Goal: Contribute content: Add original content to the website for others to see

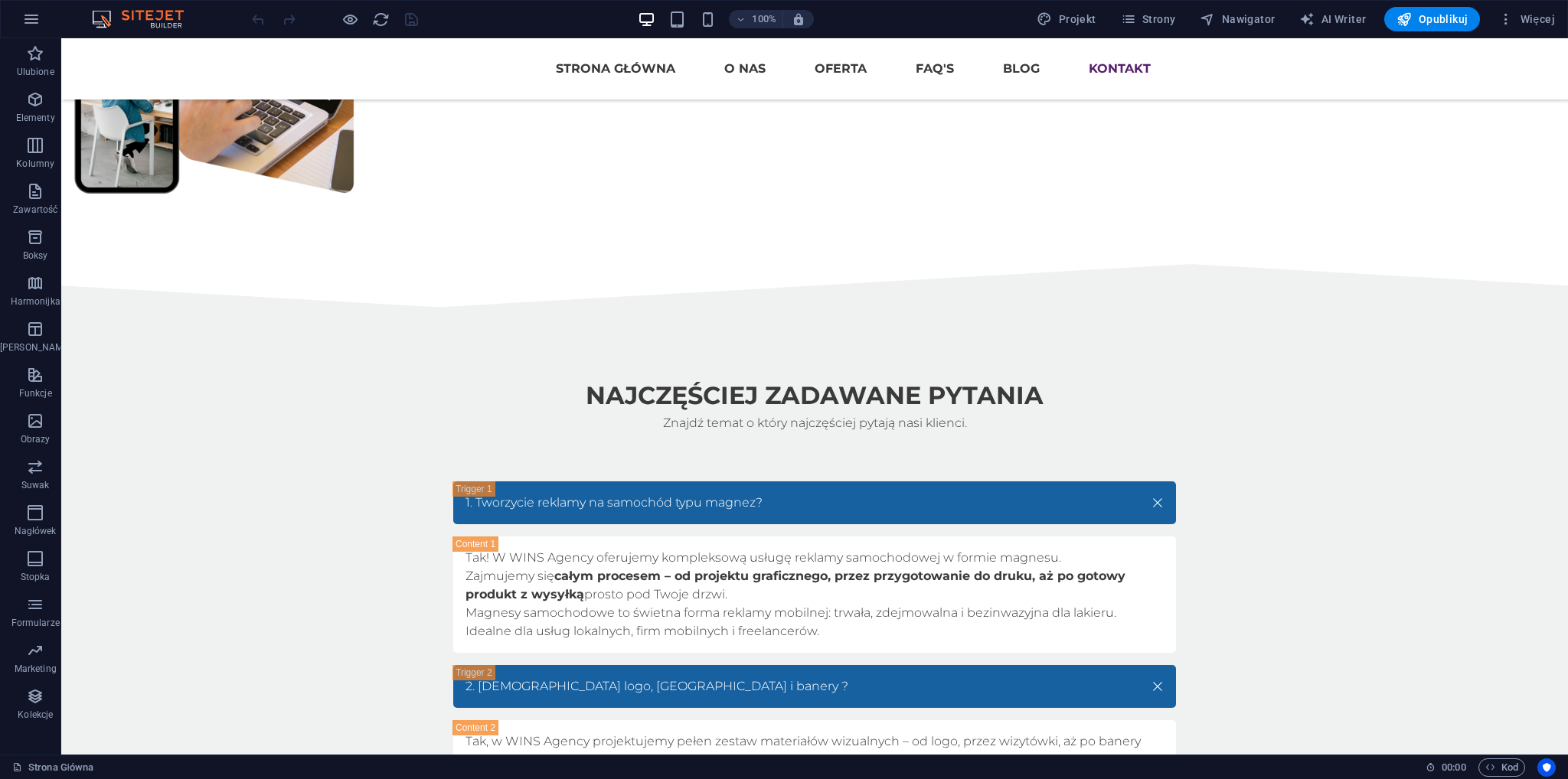
scroll to position [5509, 0]
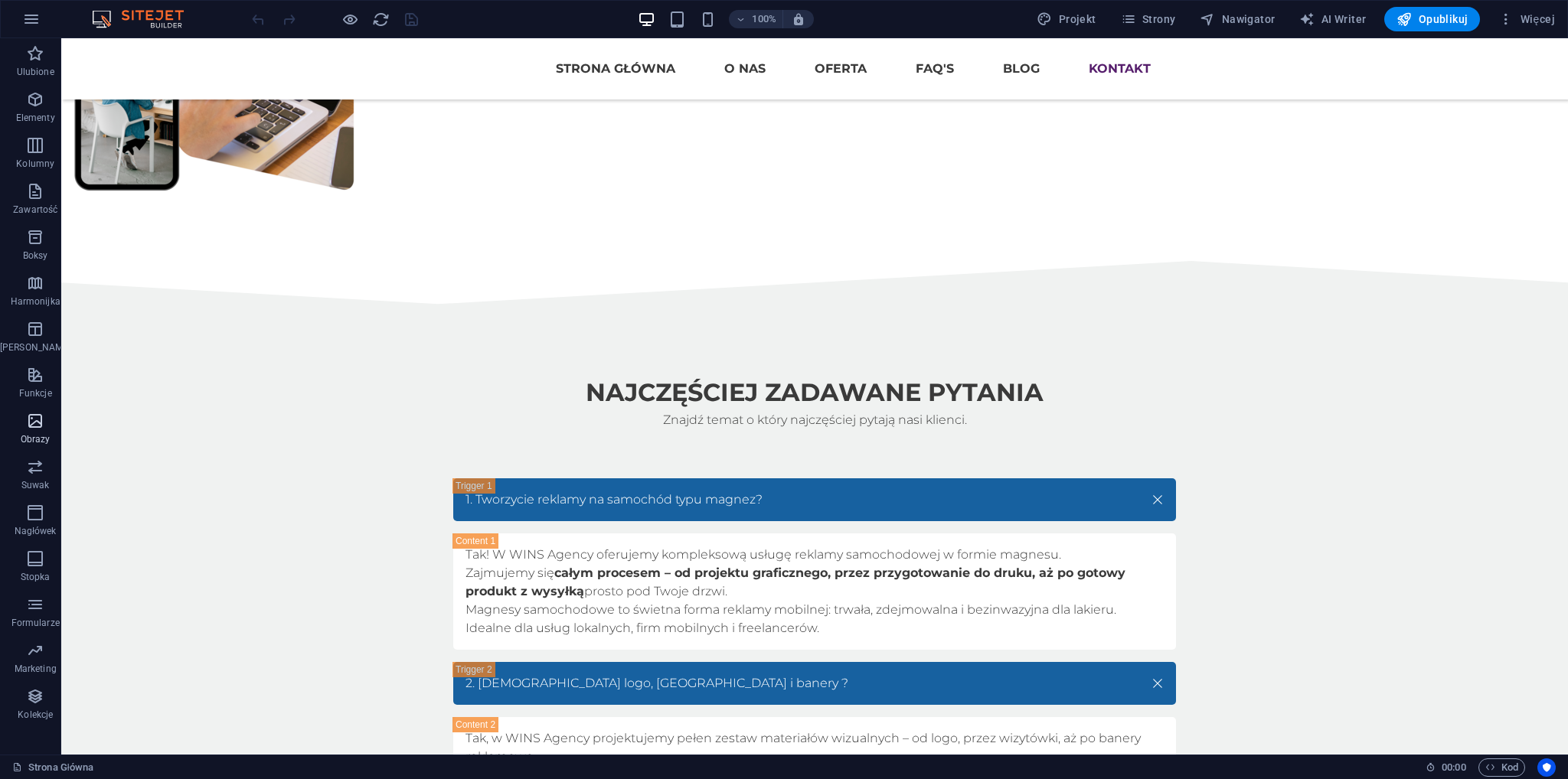
click at [36, 428] on icon "button" at bounding box center [36, 421] width 19 height 19
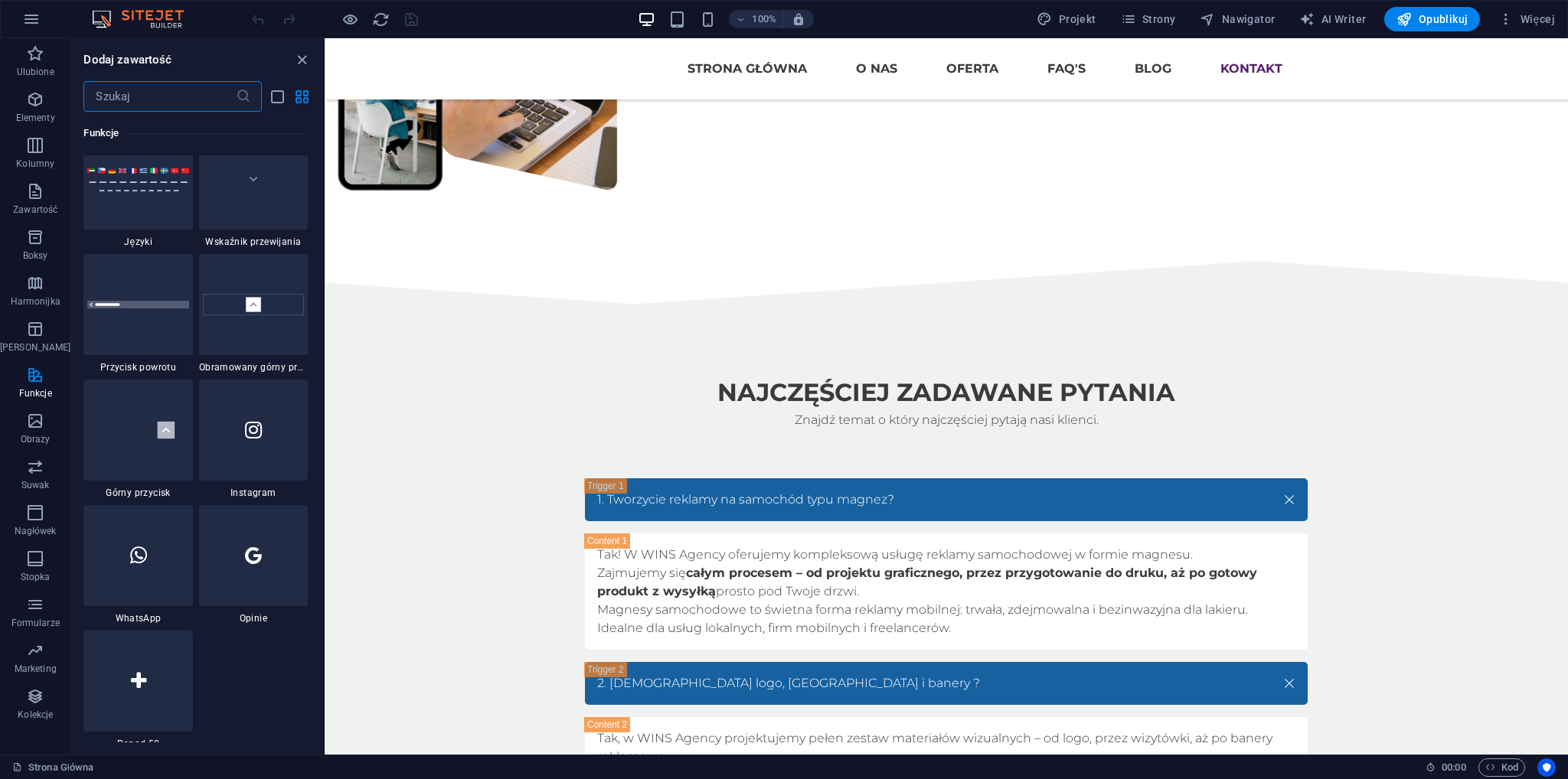
scroll to position [7149, 0]
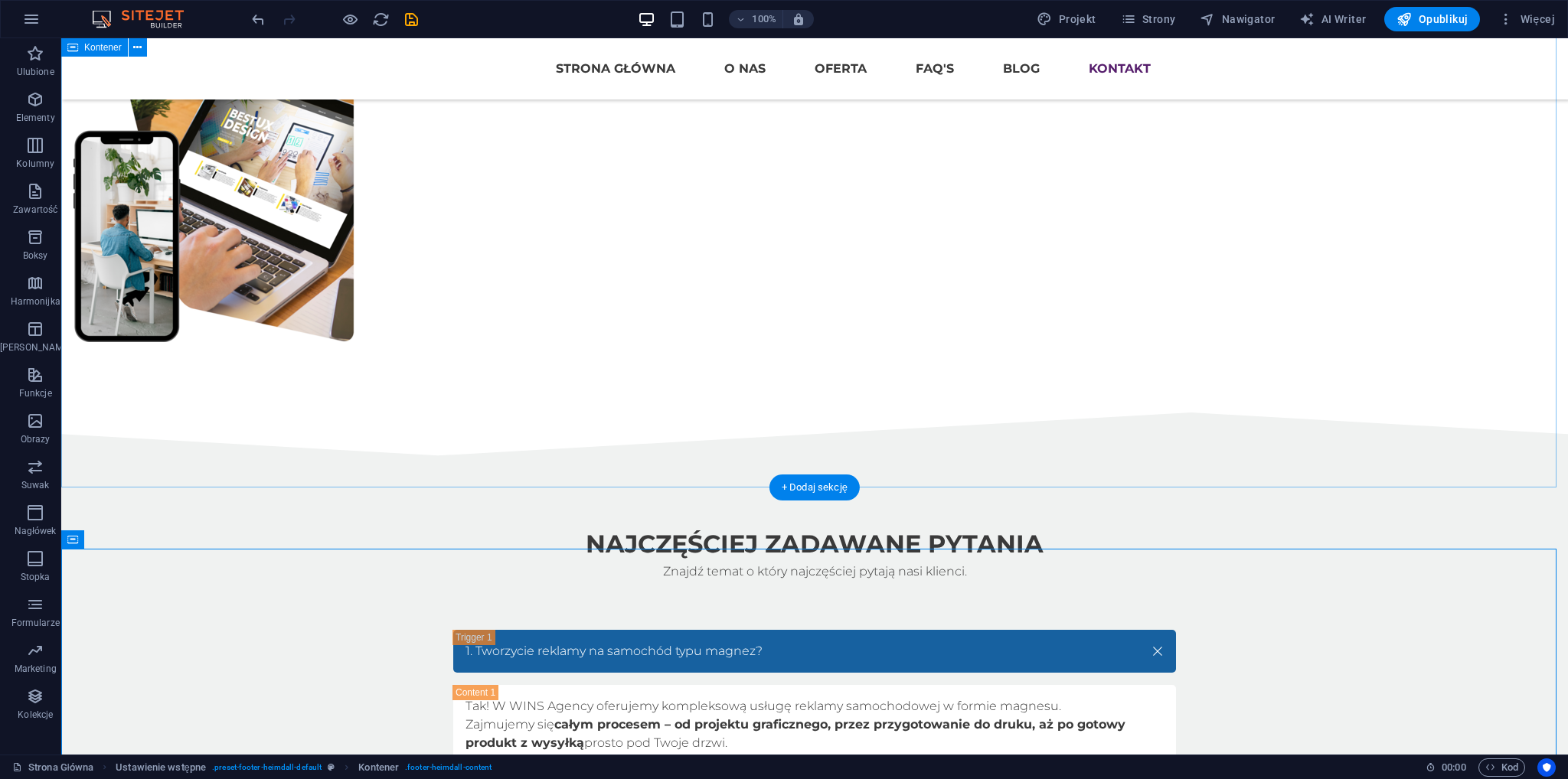
scroll to position [5356, 0]
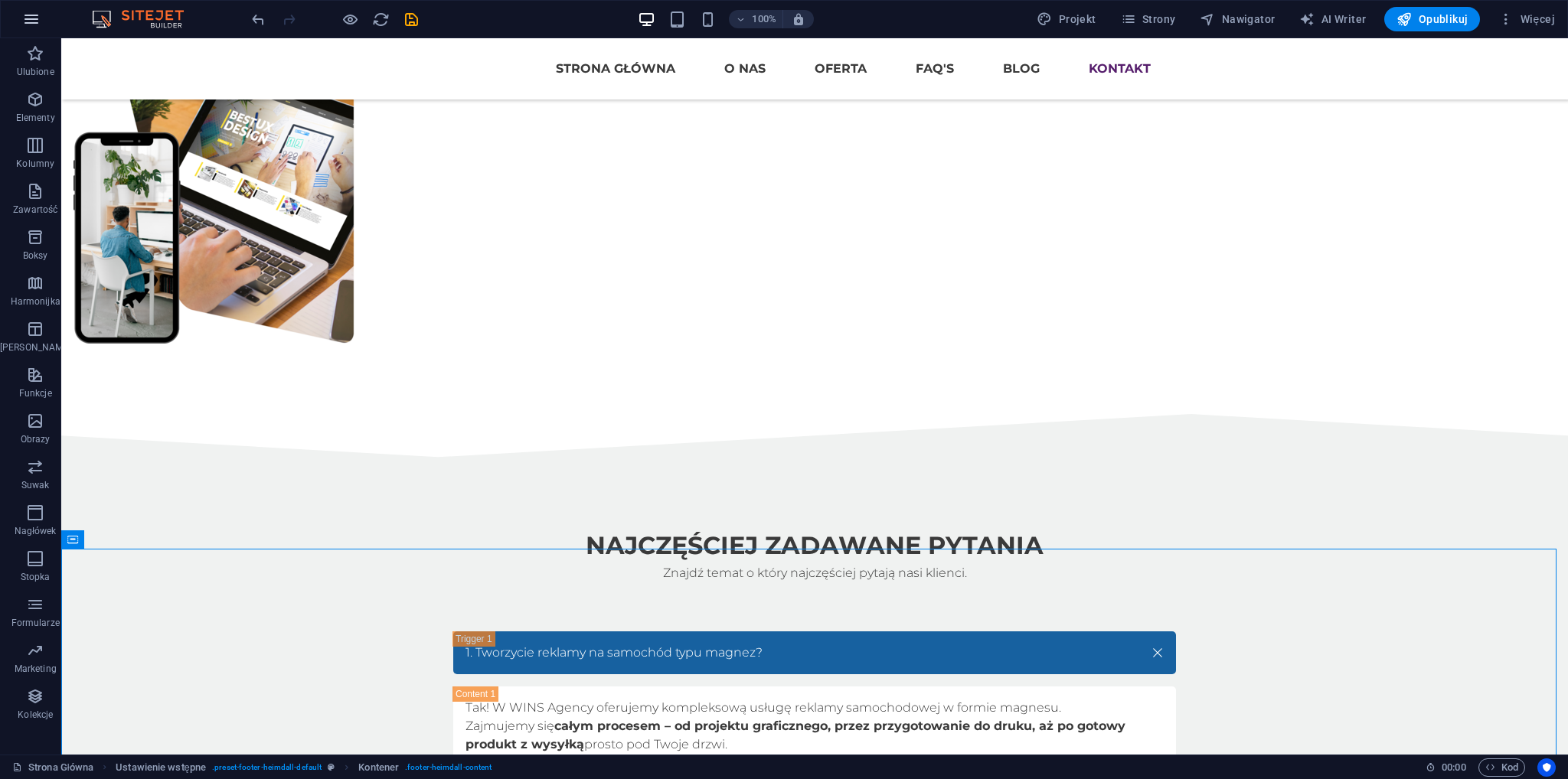
click at [36, 20] on icon "button" at bounding box center [32, 19] width 19 height 19
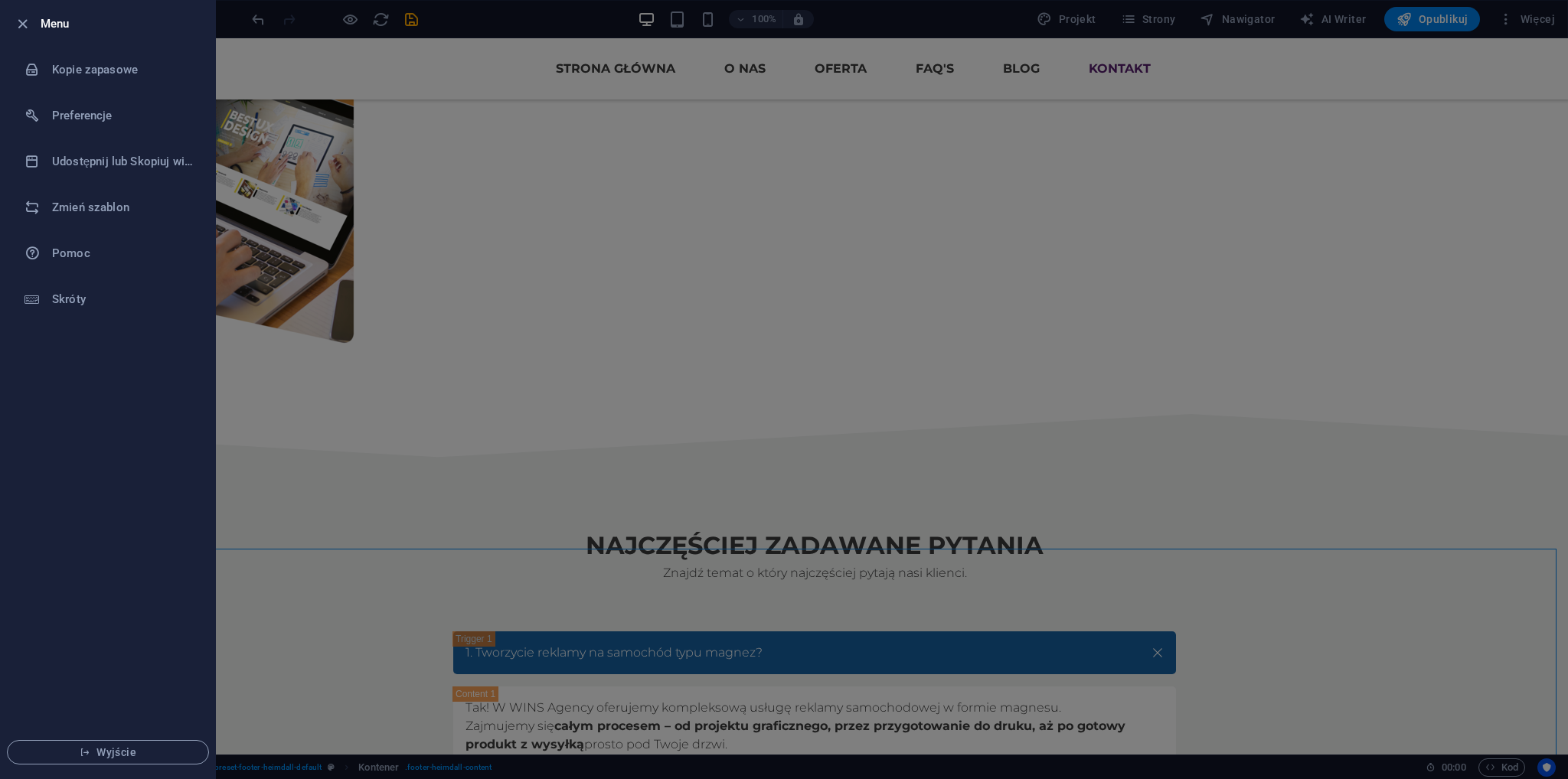
click at [32, 29] on div at bounding box center [27, 24] width 28 height 19
click at [30, 25] on icon "button" at bounding box center [22, 24] width 18 height 18
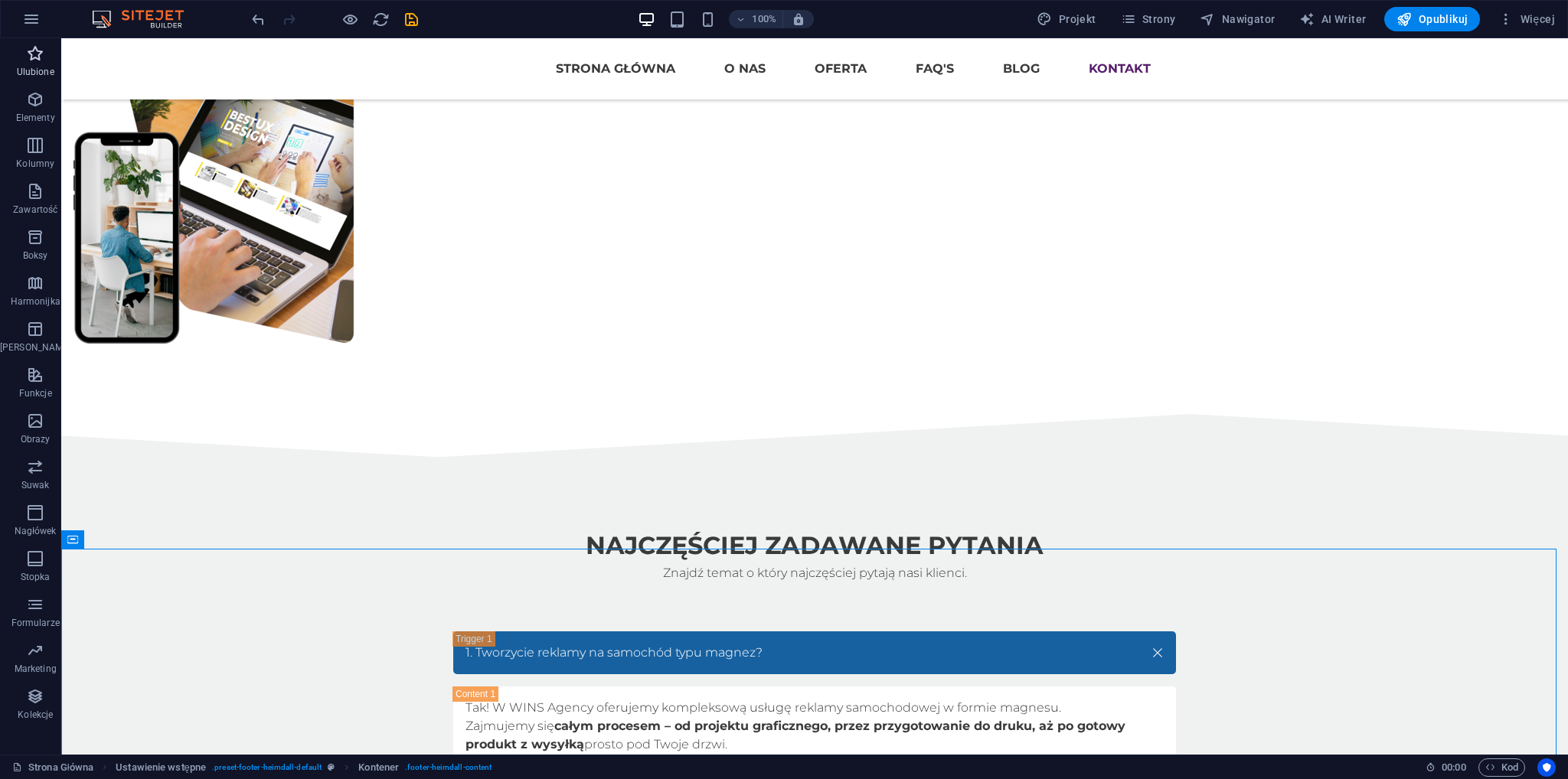
click at [33, 59] on icon "button" at bounding box center [36, 53] width 19 height 19
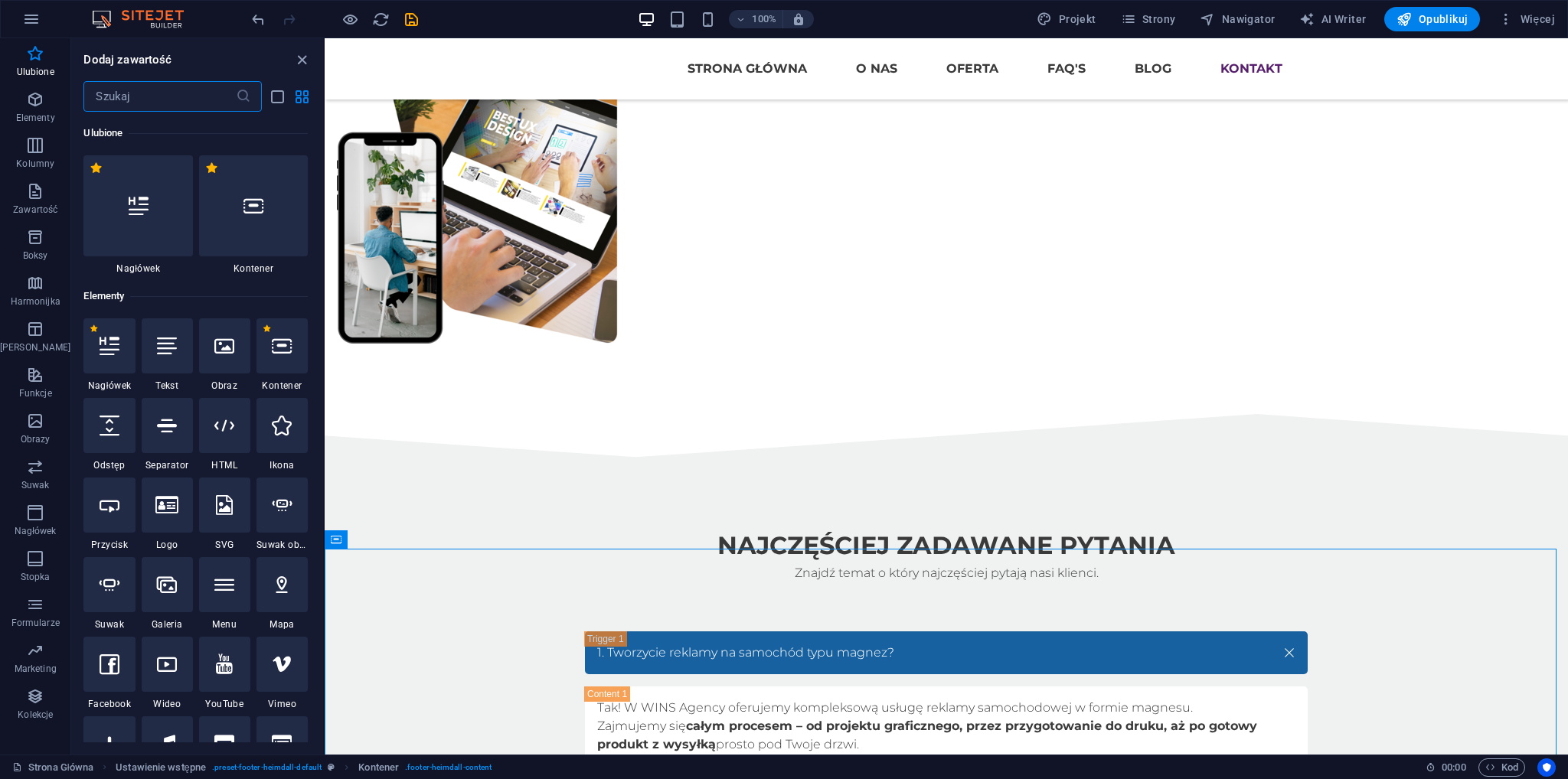
click at [111, 97] on input "text" at bounding box center [159, 97] width 152 height 31
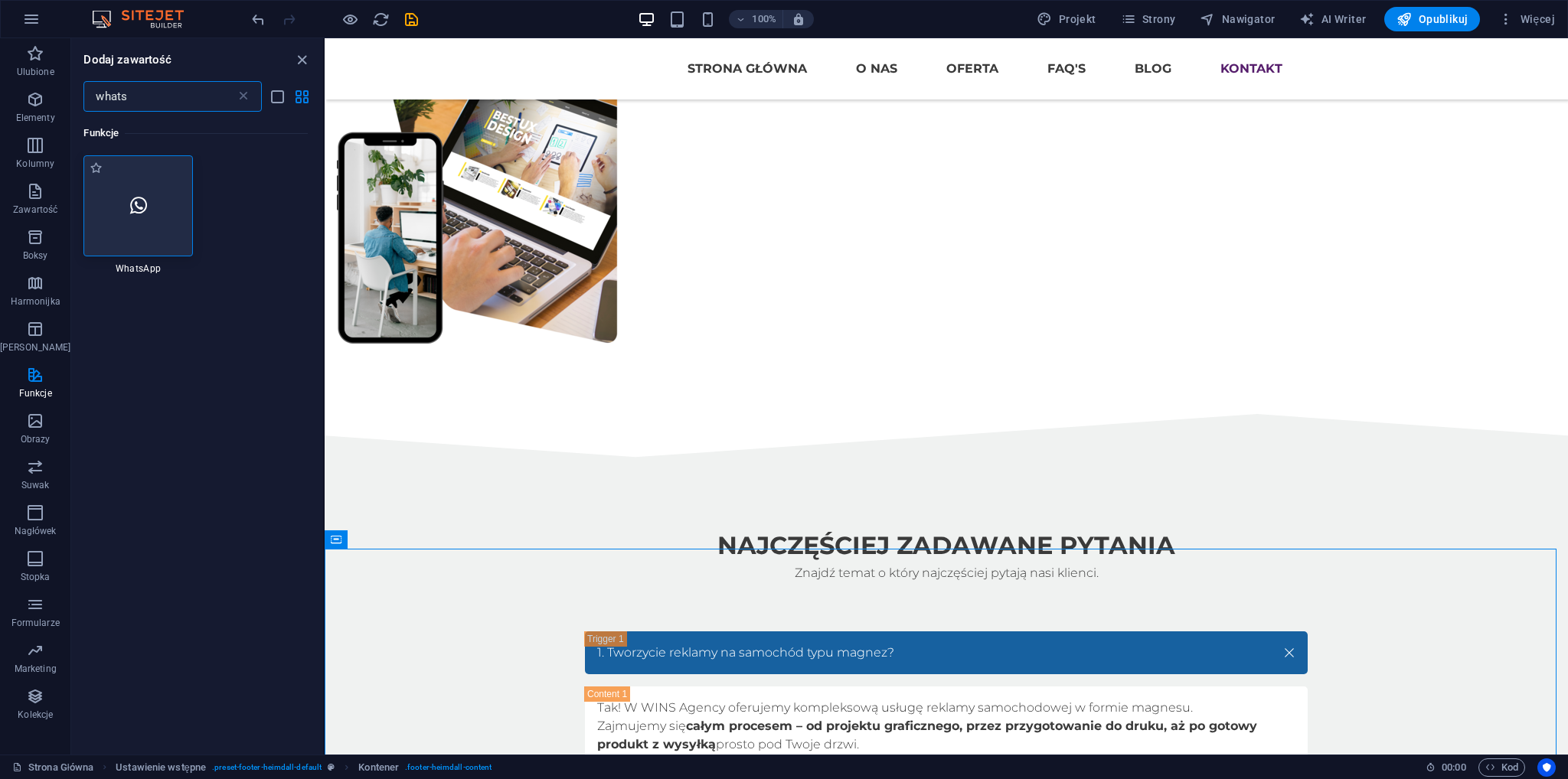
type input "whats"
click at [175, 190] on div at bounding box center [138, 206] width 109 height 101
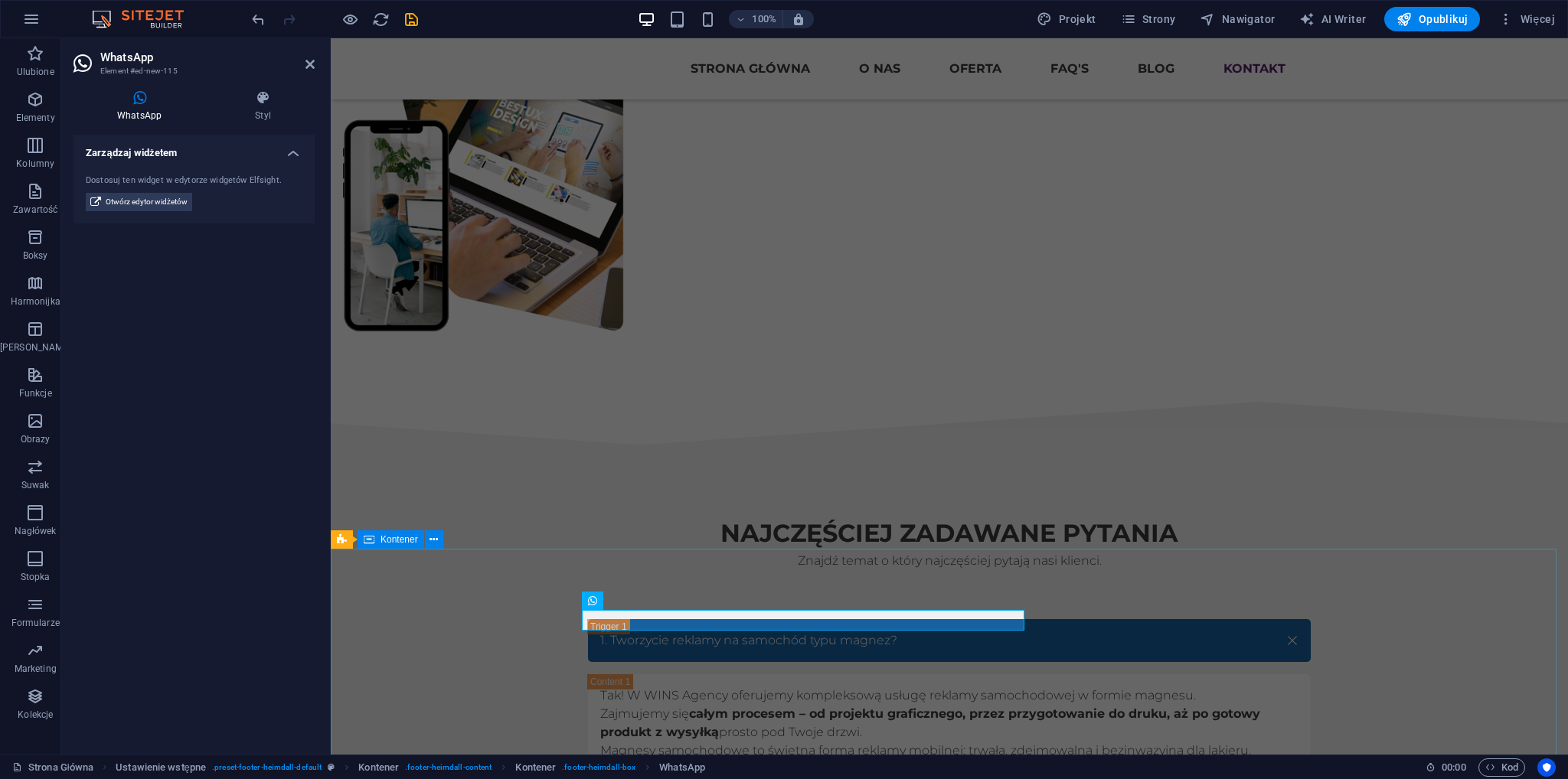
scroll to position [5509, 0]
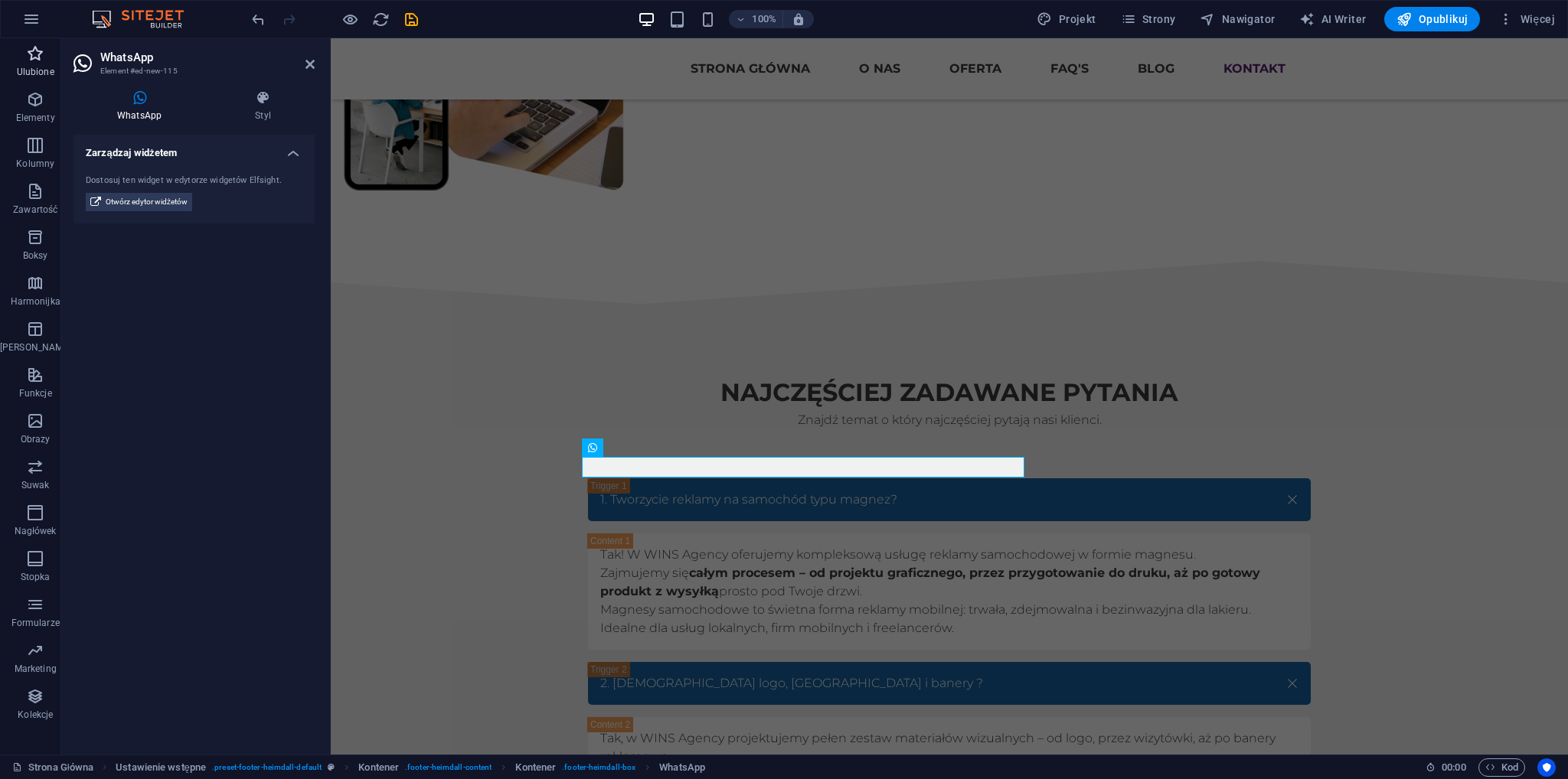
click at [32, 56] on icon "button" at bounding box center [36, 53] width 19 height 19
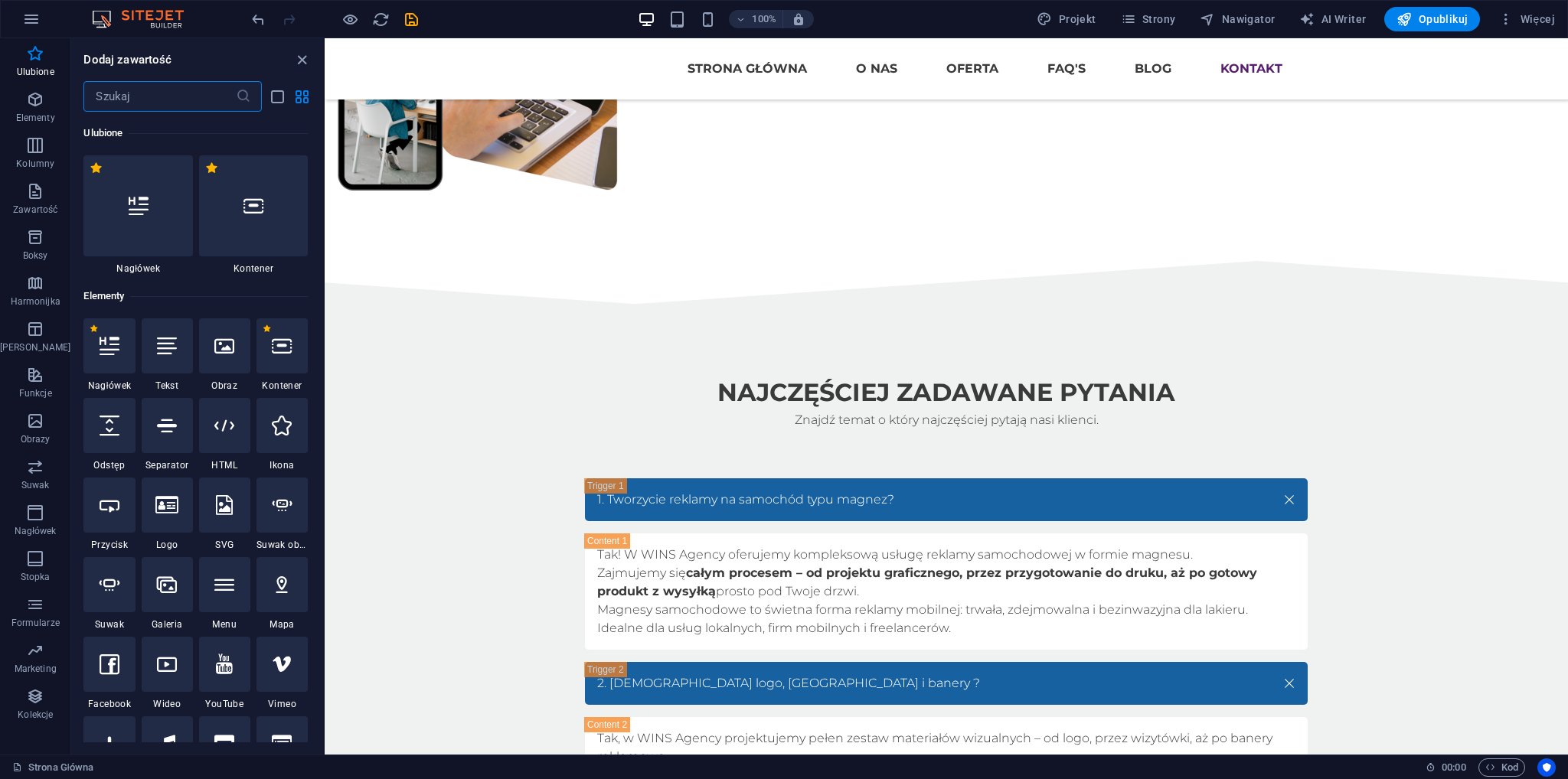
click at [152, 89] on input "text" at bounding box center [159, 97] width 152 height 31
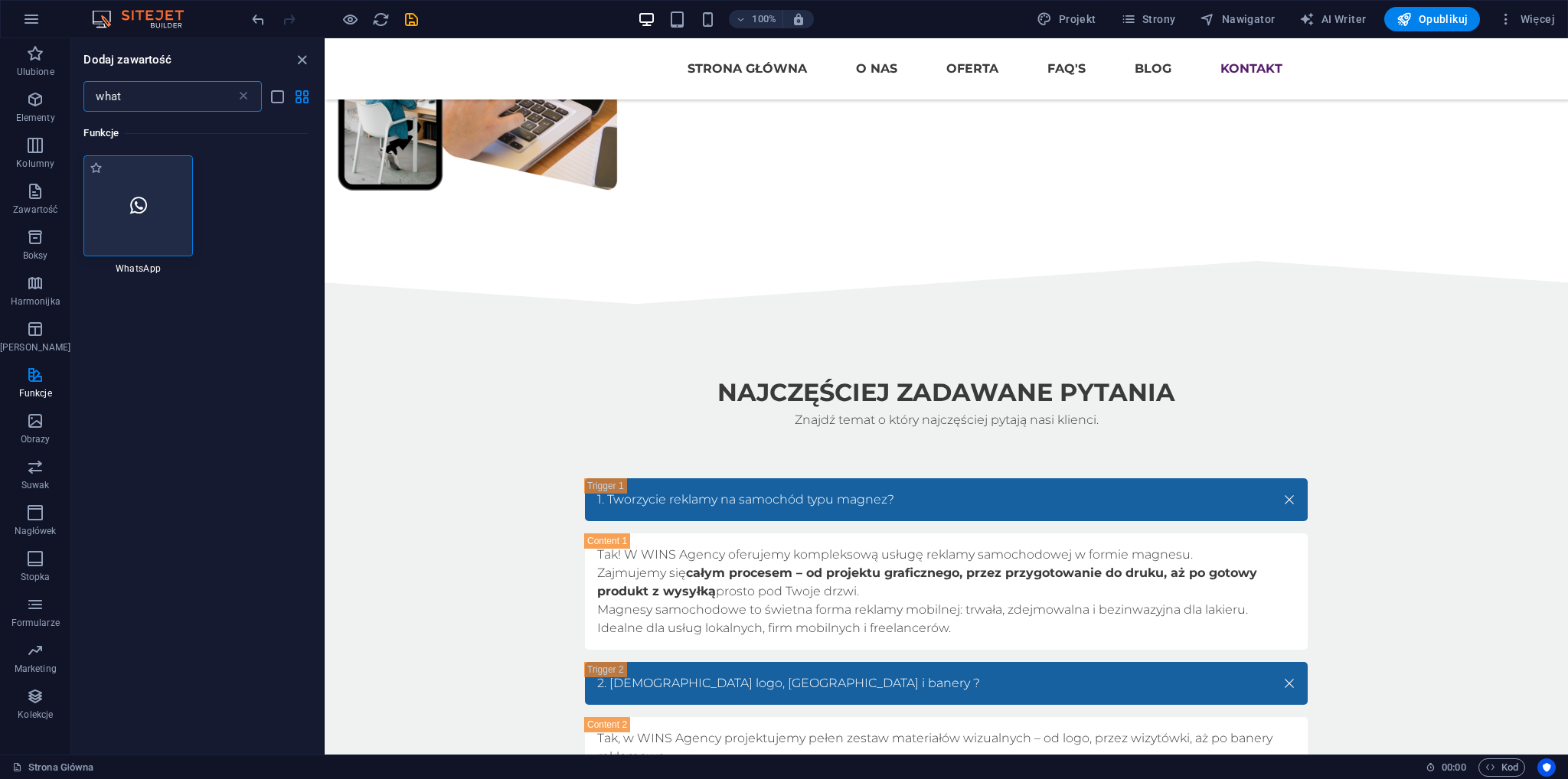
type input "what"
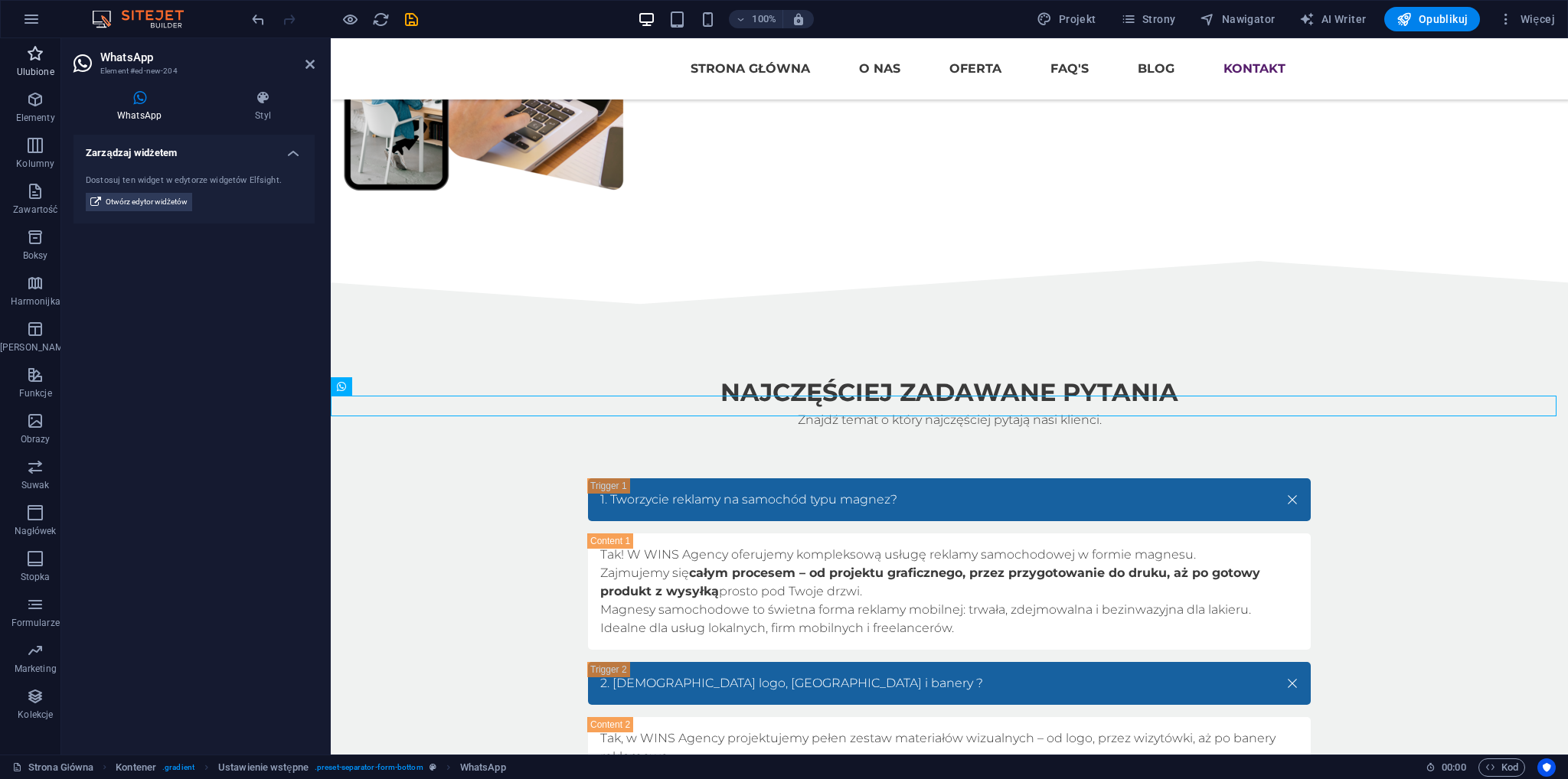
click at [32, 56] on icon "button" at bounding box center [36, 53] width 19 height 19
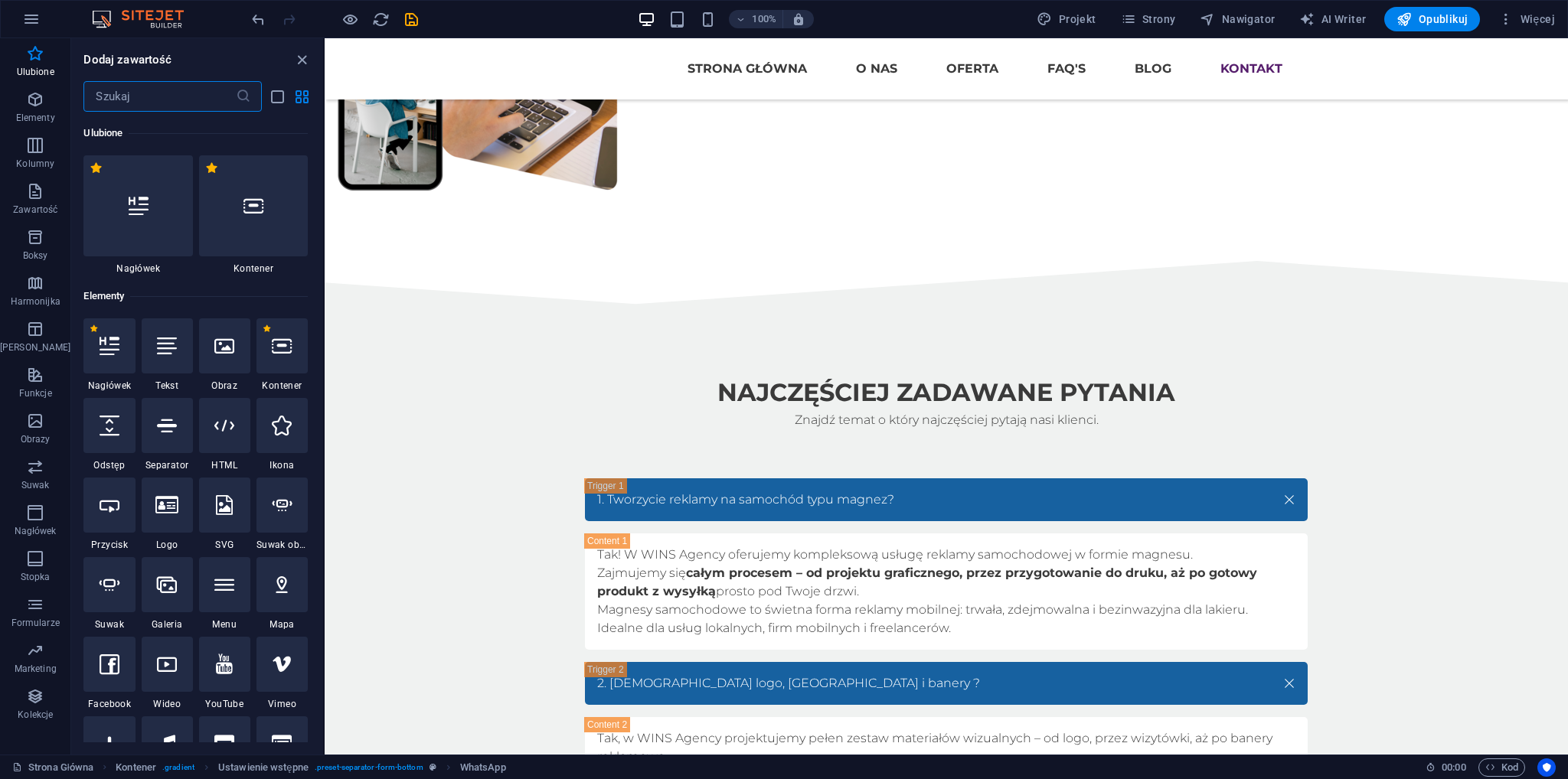
click at [160, 87] on input "text" at bounding box center [159, 97] width 152 height 31
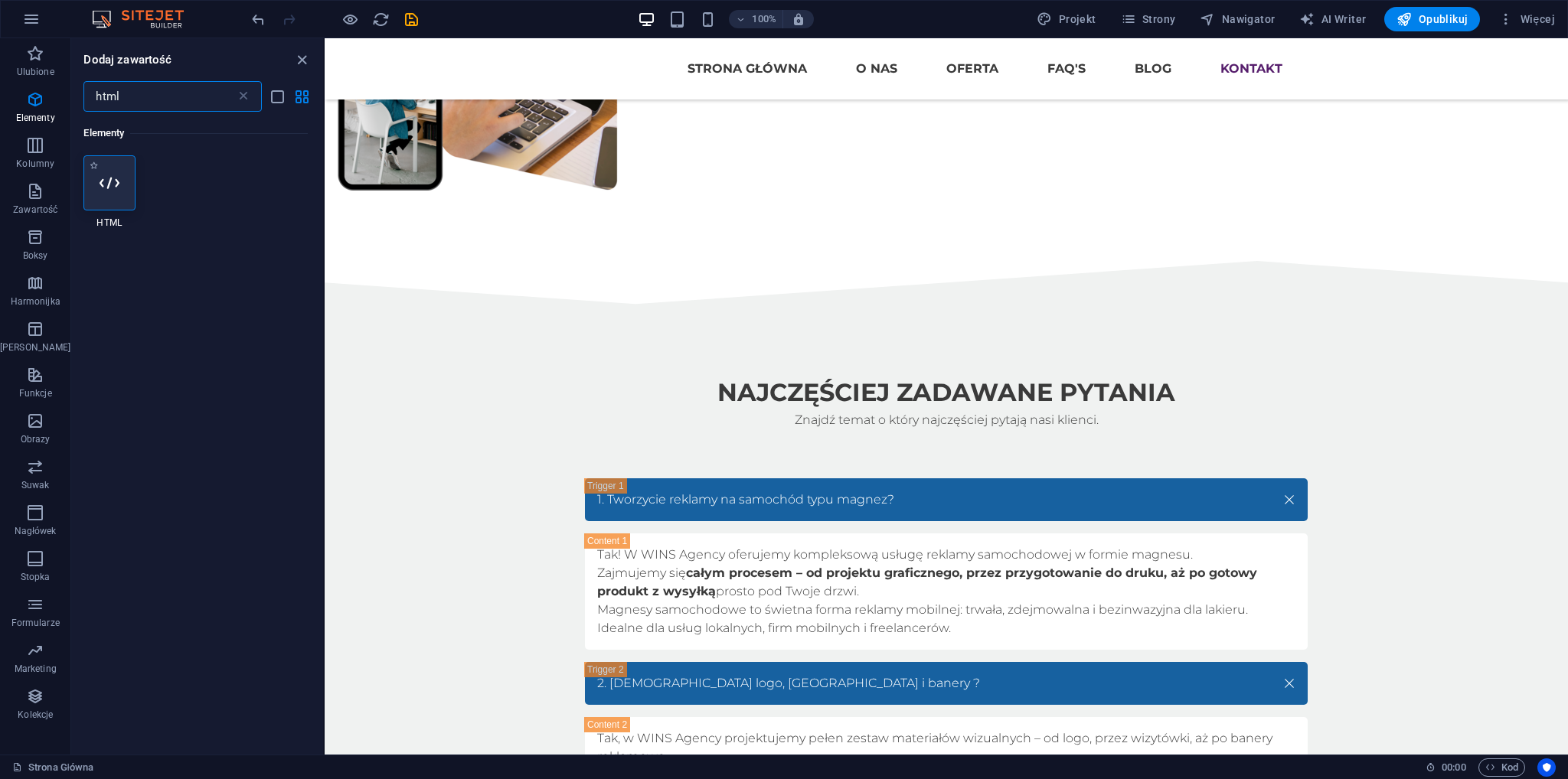
type input "html"
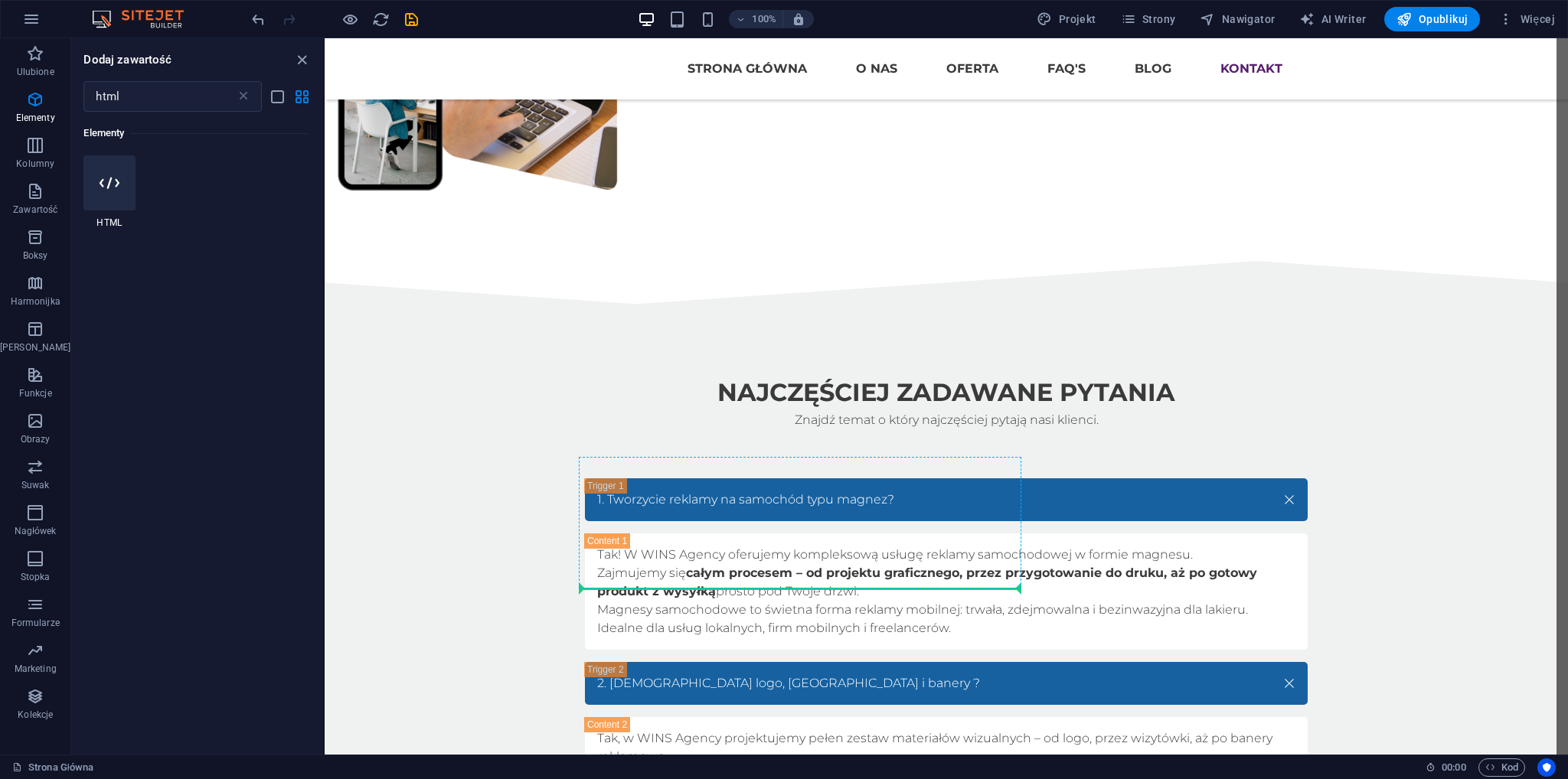
scroll to position [5440, 0]
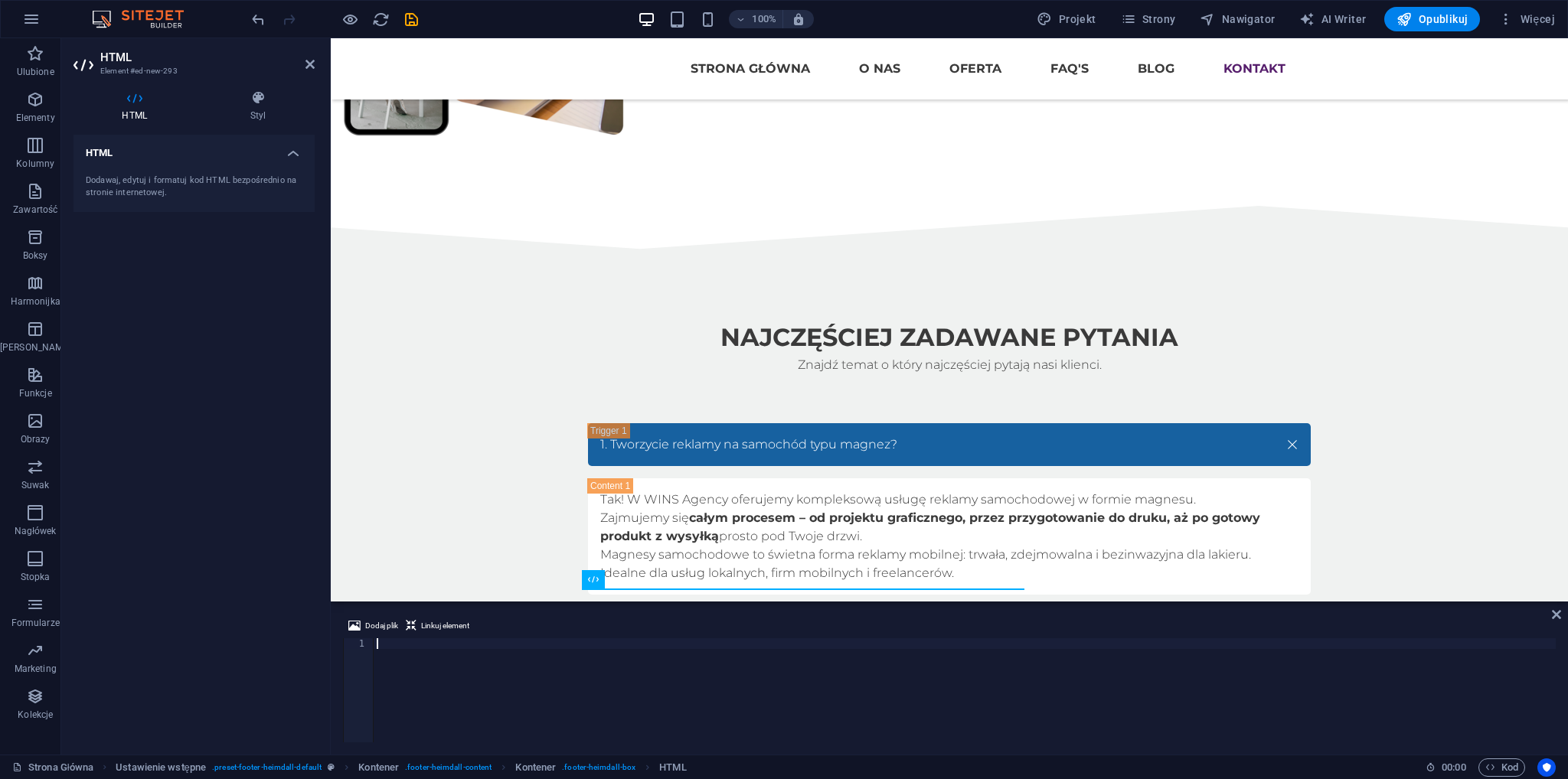
type textarea "<div class="elfsight-app-2c65bedf-affa-4cf4-9535-9a81f2b1867f" data-elfsight-ap…"
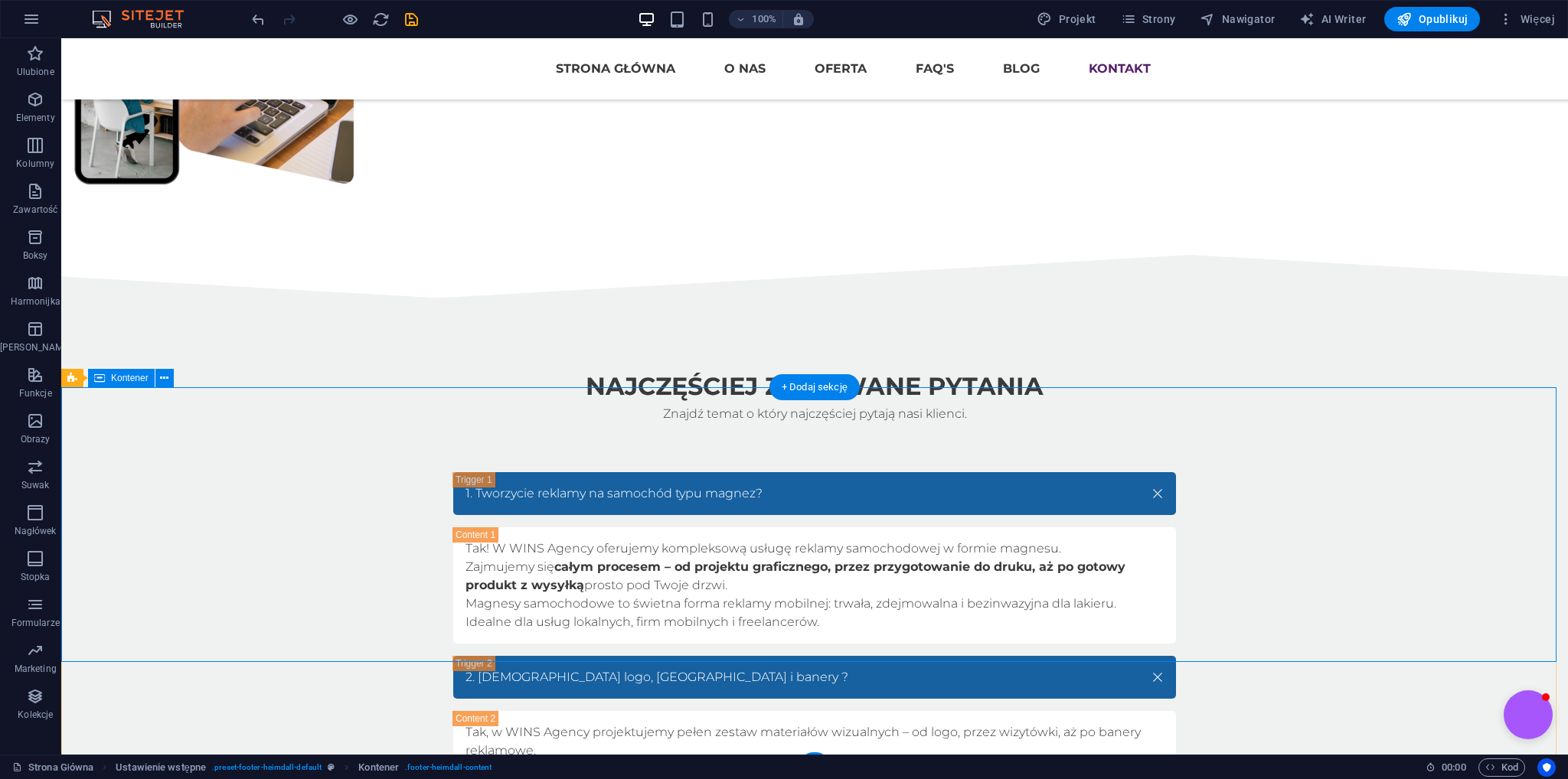
scroll to position [5530, 0]
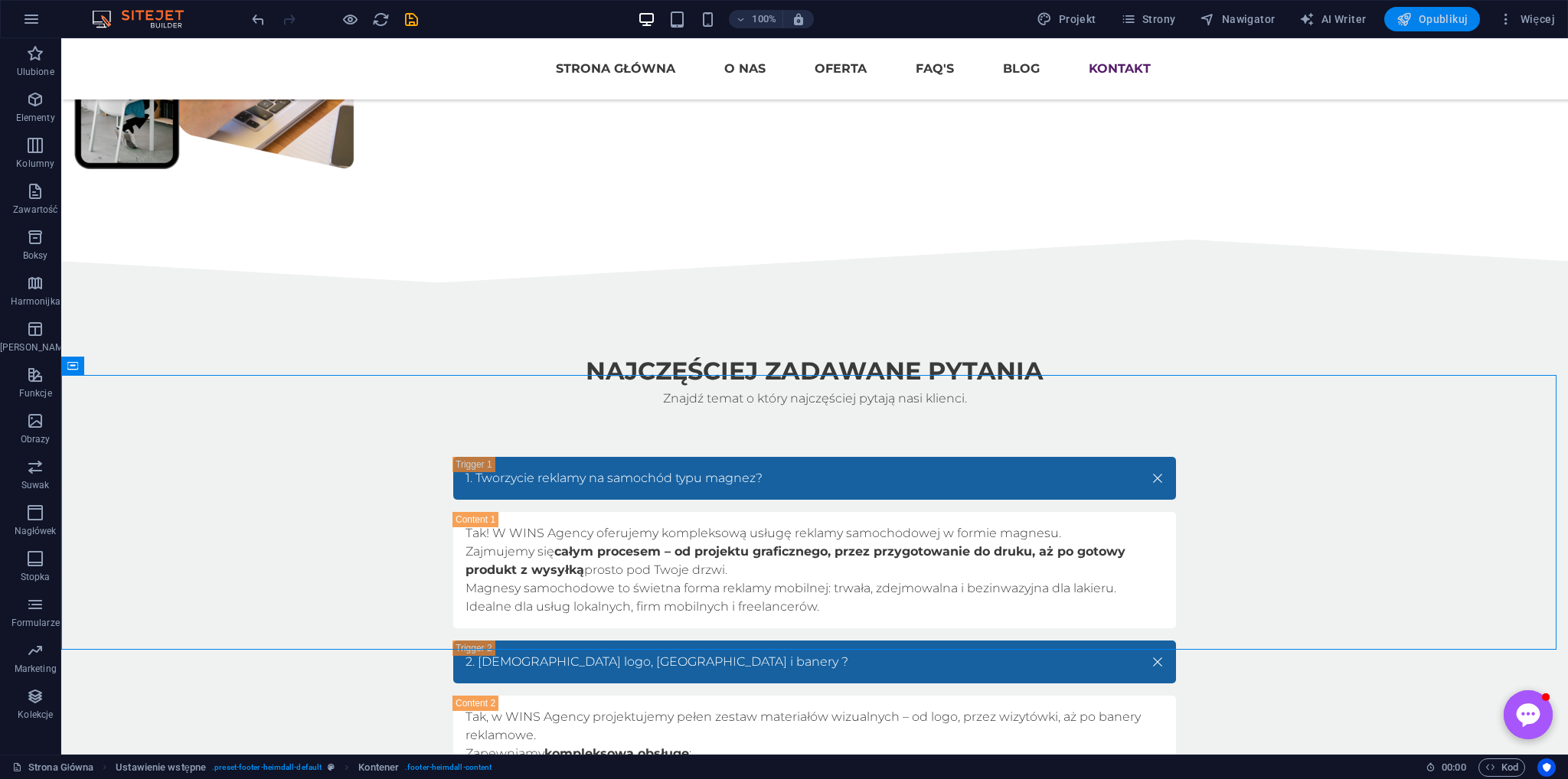
click at [1419, 25] on span "Opublikuj" at bounding box center [1432, 19] width 71 height 15
